Goal: Task Accomplishment & Management: Manage account settings

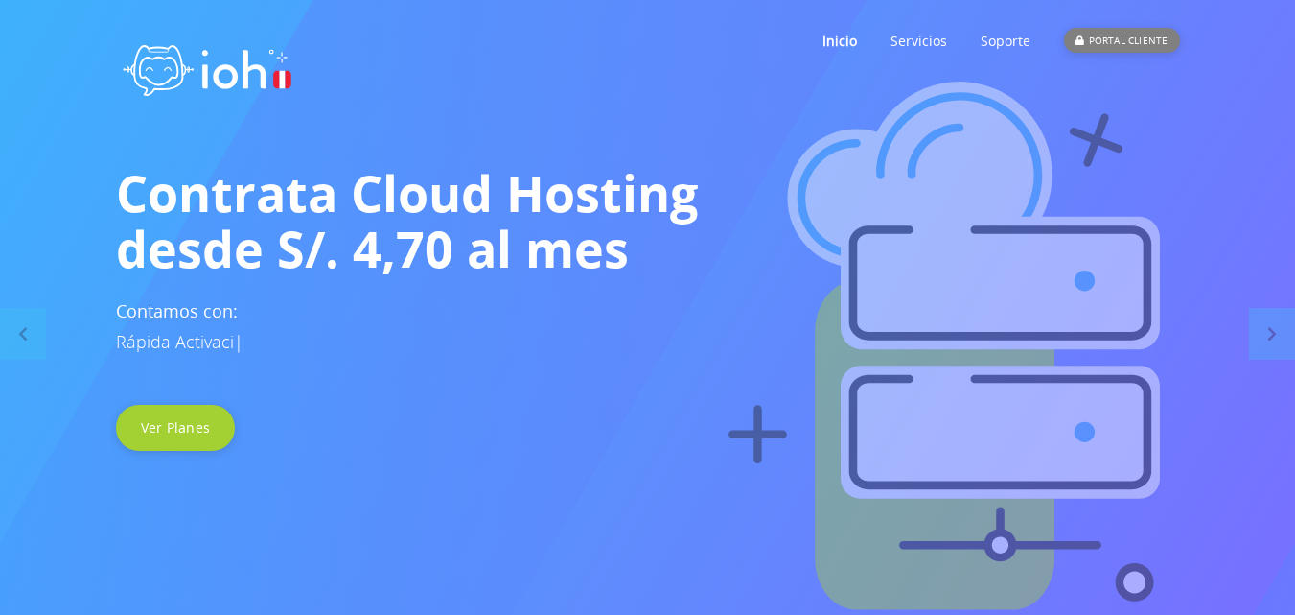
click at [1135, 31] on div "PORTAL CLIENTE" at bounding box center [1121, 40] width 115 height 25
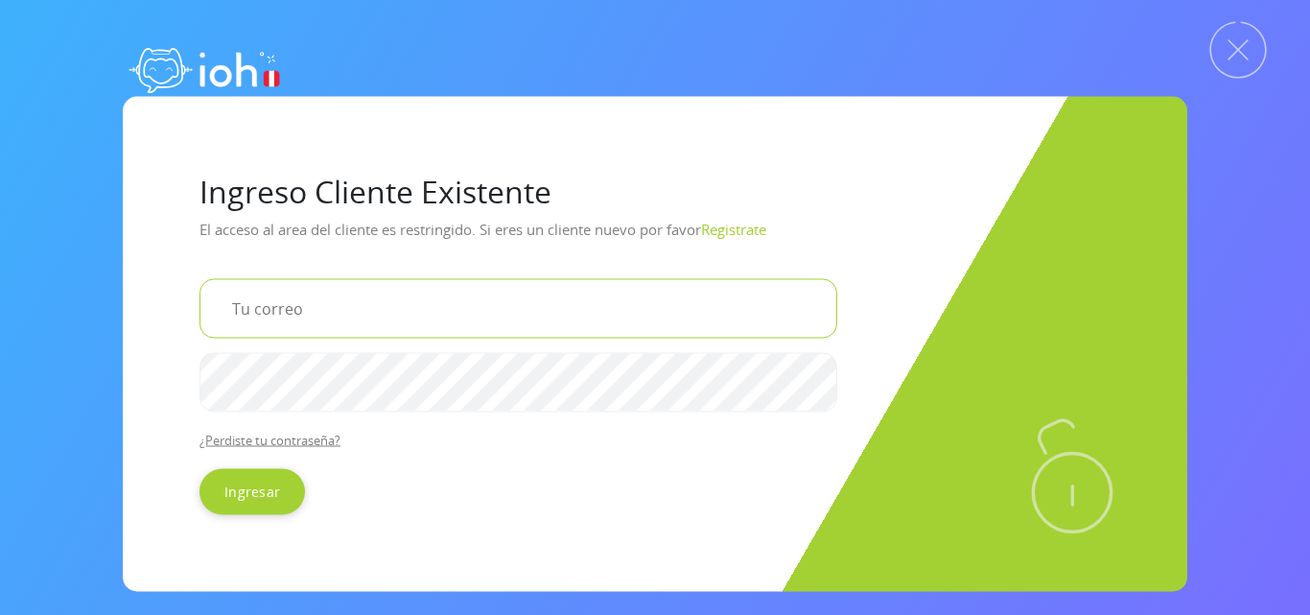
click at [384, 314] on input "email" at bounding box center [518, 307] width 638 height 59
type input "[EMAIL_ADDRESS][DOMAIN_NAME]"
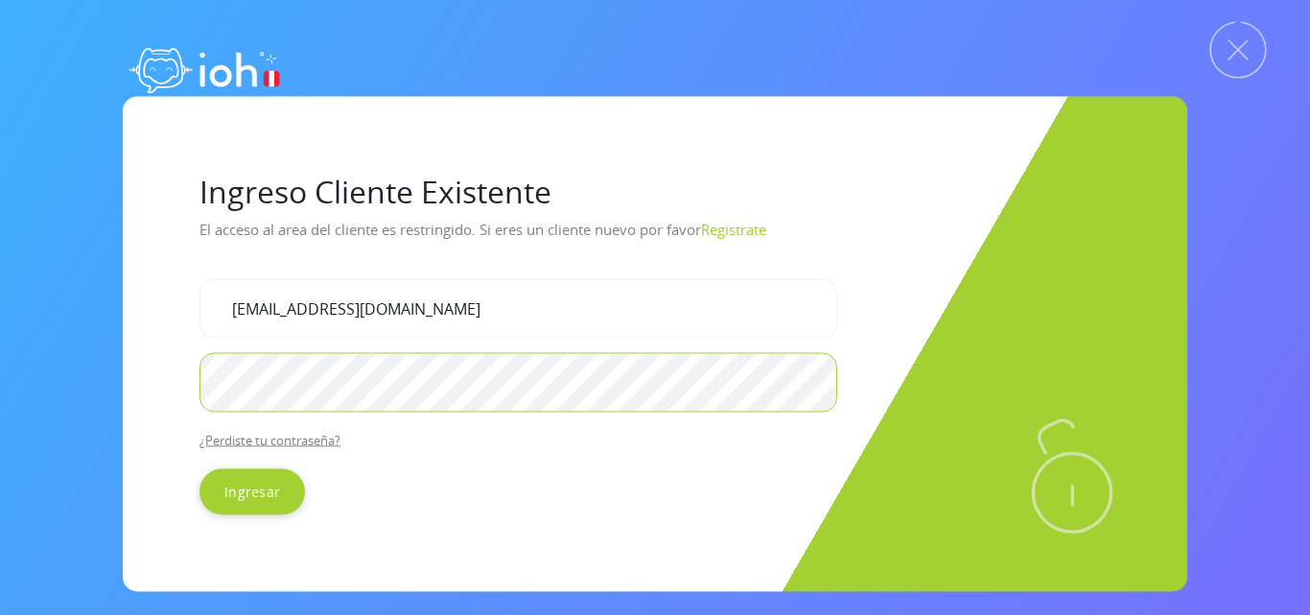
click at [199, 468] on input "Ingresar" at bounding box center [251, 491] width 105 height 46
